Goal: Navigation & Orientation: Find specific page/section

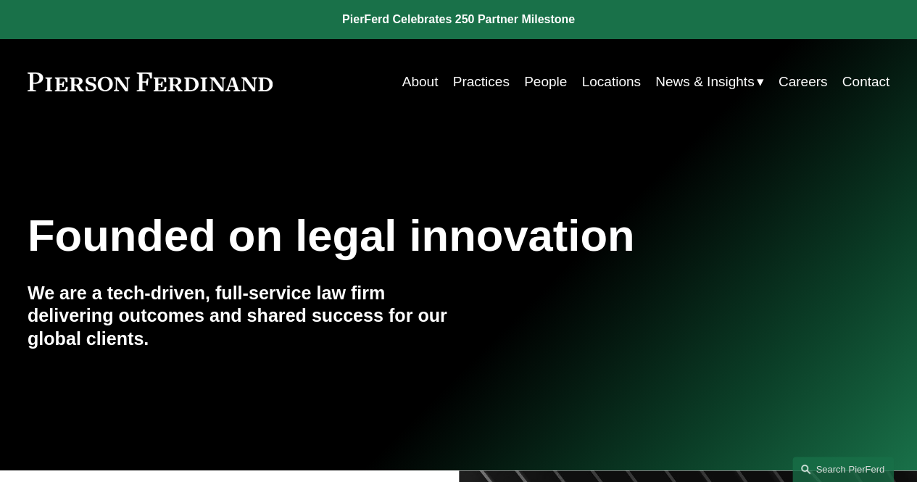
click at [0, 0] on span "Insights" at bounding box center [0, 0] width 0 height 0
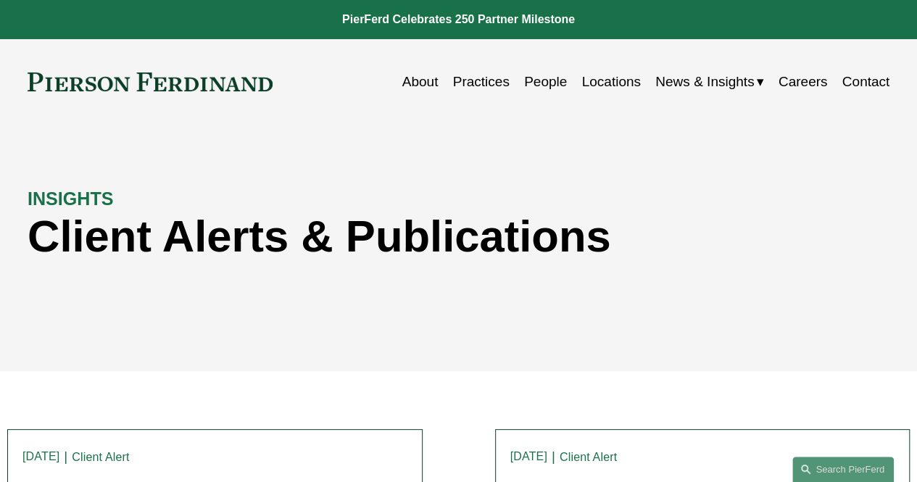
click at [0, 0] on span "Blogs" at bounding box center [0, 0] width 0 height 0
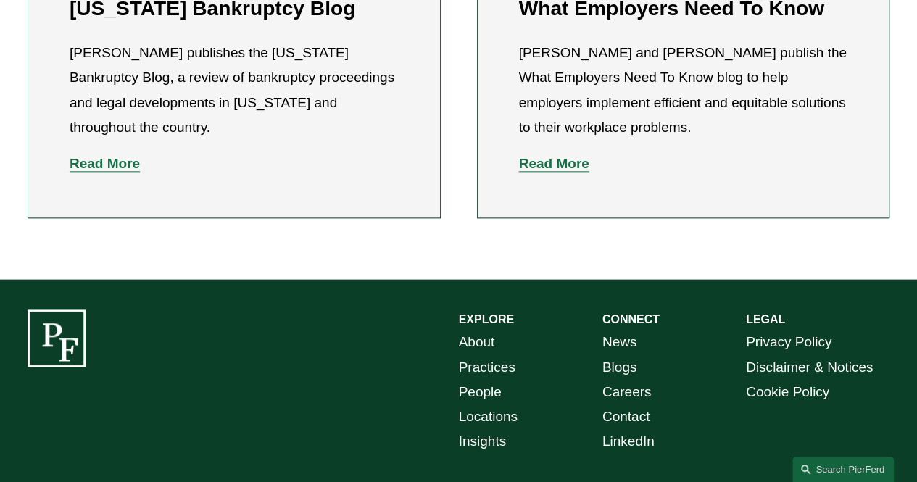
scroll to position [857, 0]
